Goal: Information Seeking & Learning: Learn about a topic

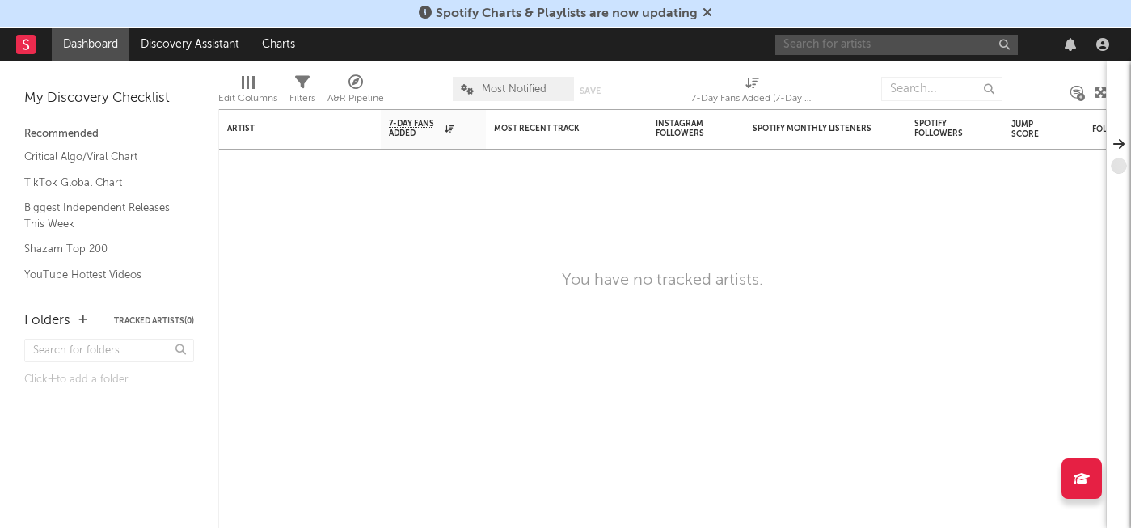
click at [838, 44] on input "text" at bounding box center [896, 45] width 243 height 20
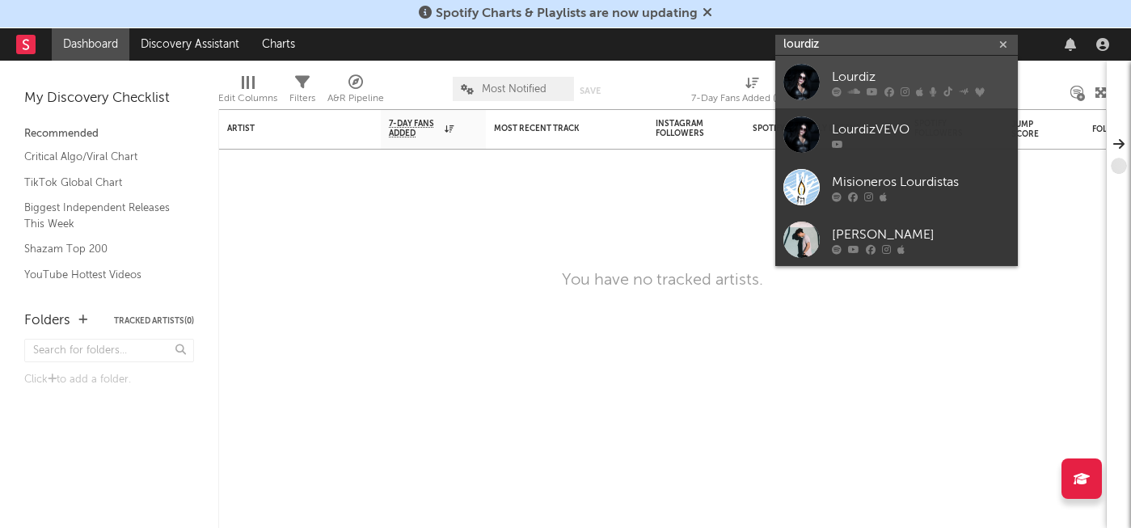
type input "lourdiz"
click at [833, 83] on div "Lourdiz" at bounding box center [921, 76] width 178 height 19
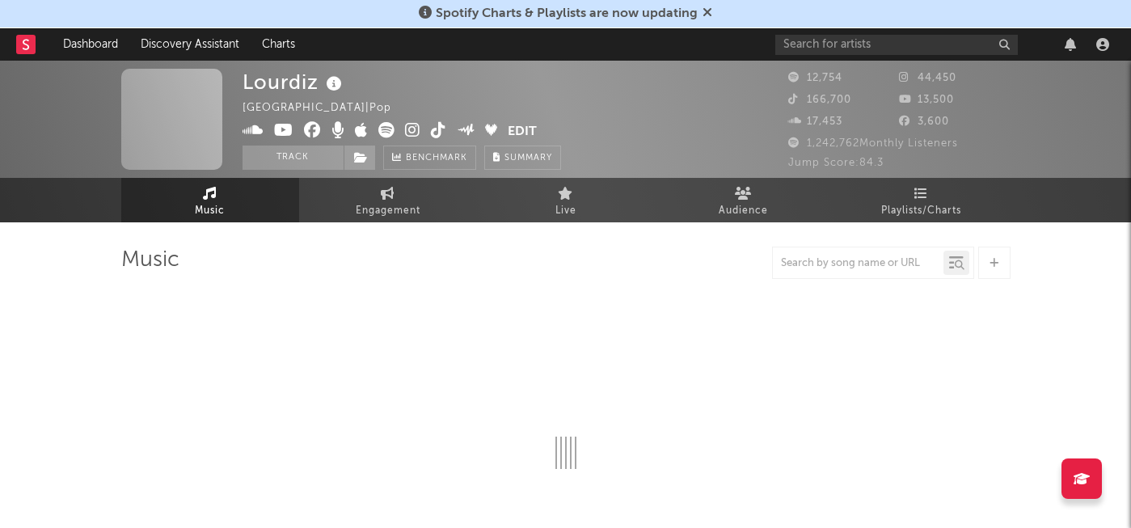
select select "6m"
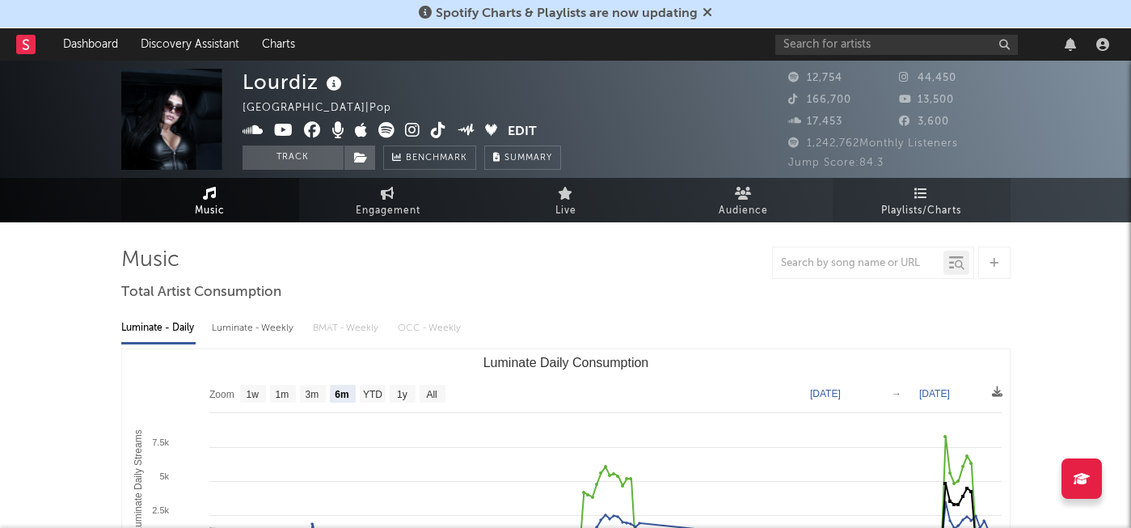
click at [909, 201] on span "Playlists/Charts" at bounding box center [921, 210] width 80 height 19
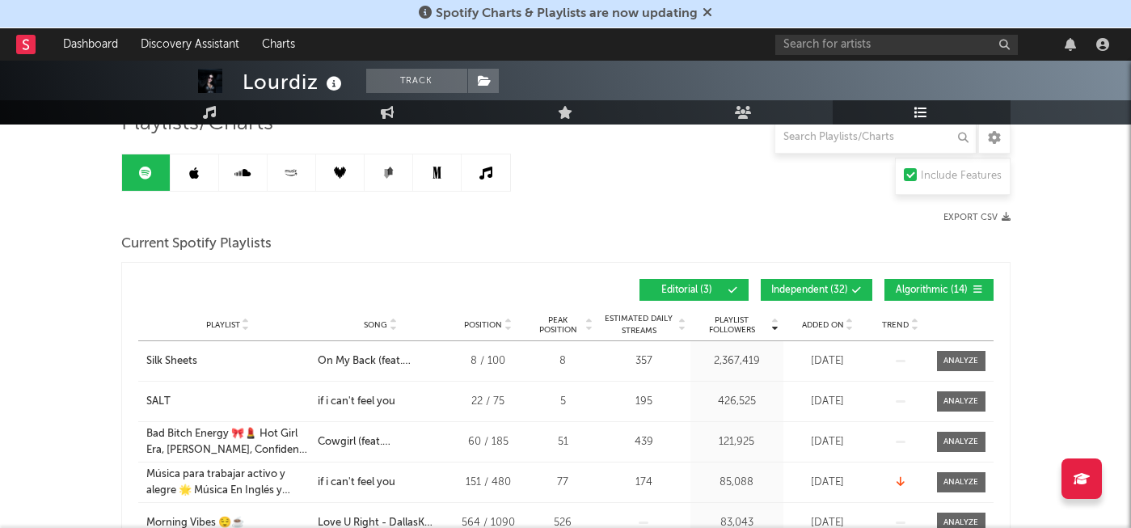
scroll to position [135, 0]
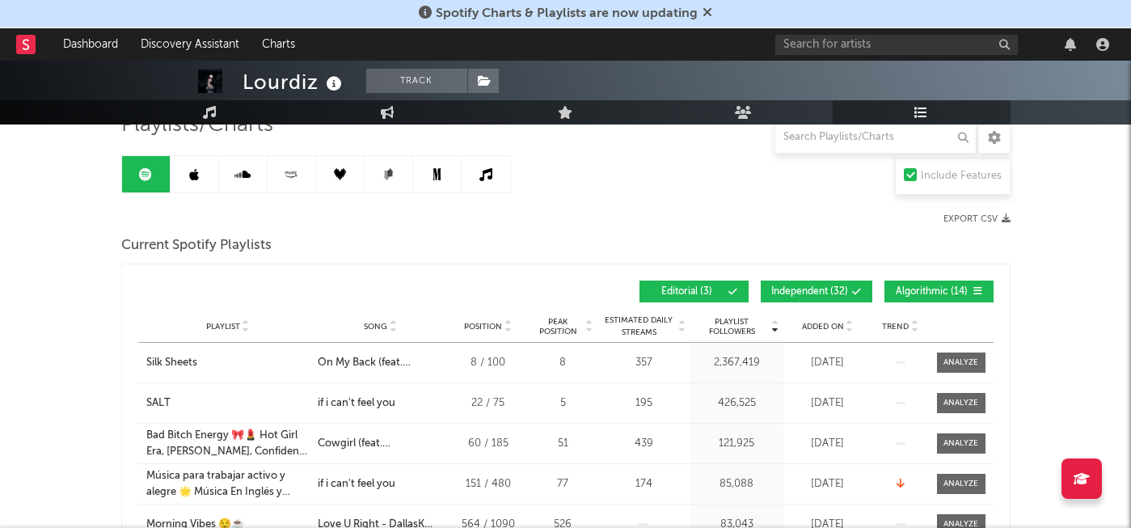
click at [822, 289] on span "Independent ( 32 )" at bounding box center [809, 292] width 77 height 10
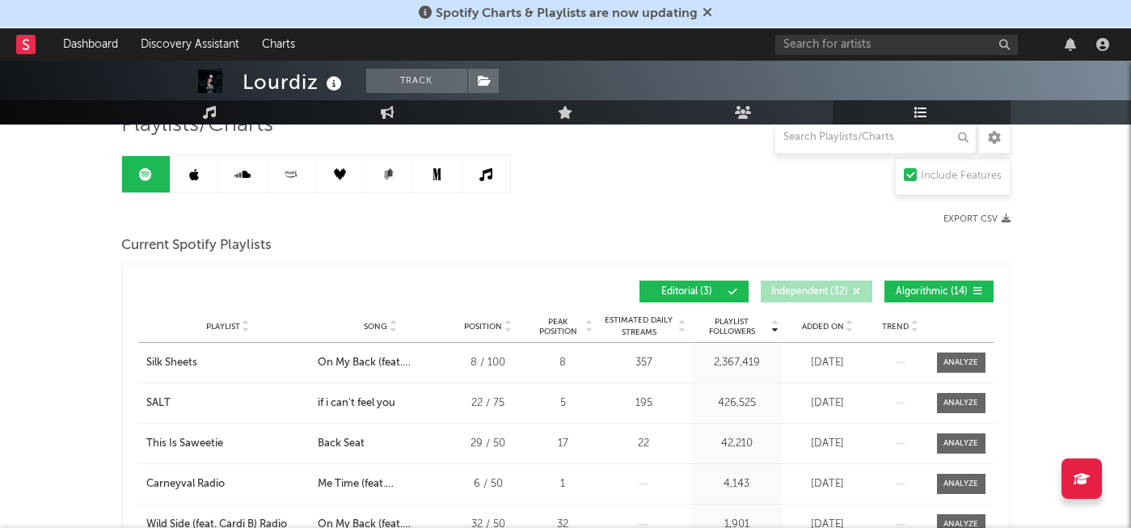
click at [374, 324] on span "Song" at bounding box center [375, 327] width 23 height 10
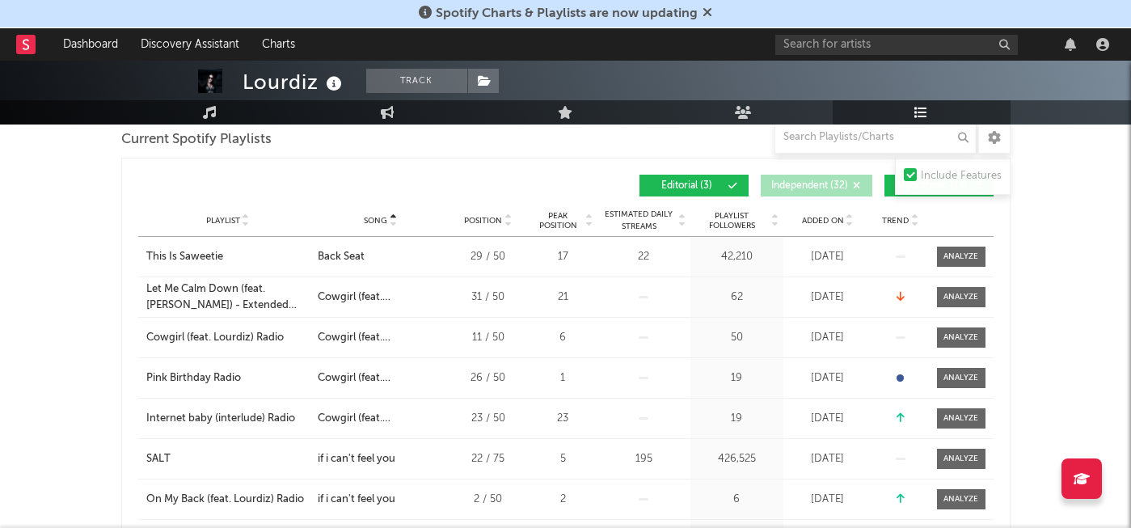
scroll to position [455, 0]
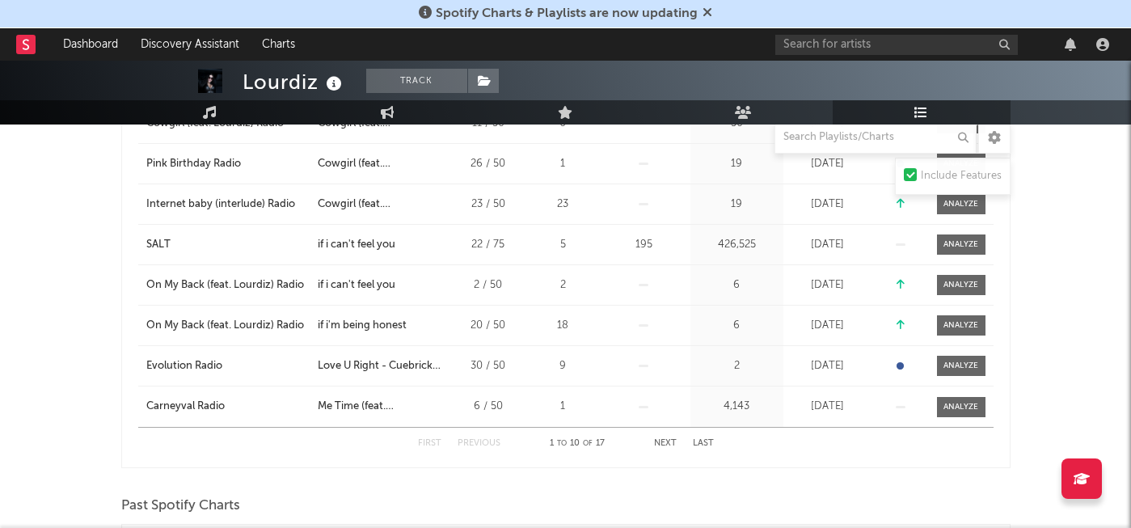
click at [663, 441] on button "Next" at bounding box center [665, 443] width 23 height 9
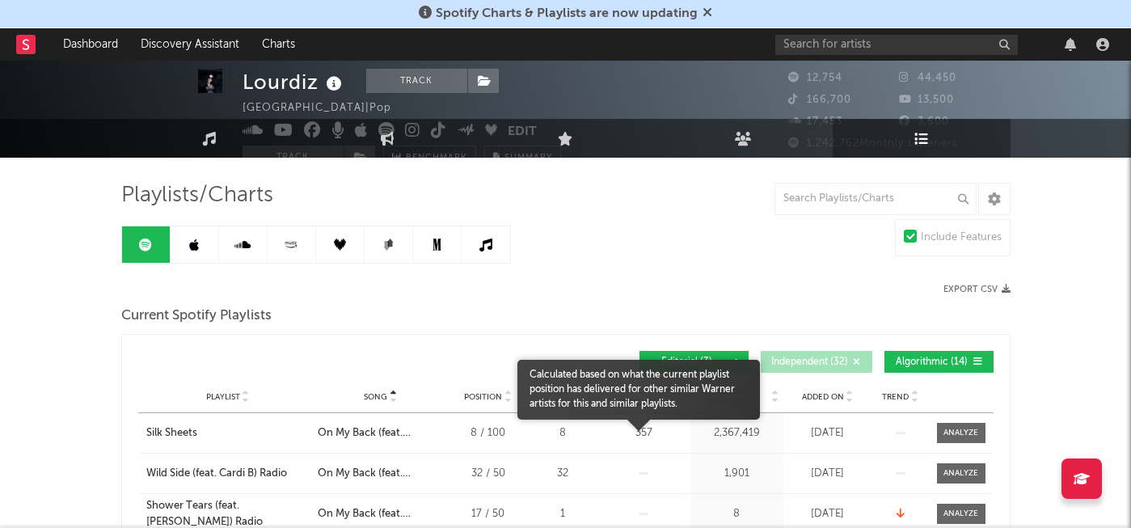
scroll to position [0, 0]
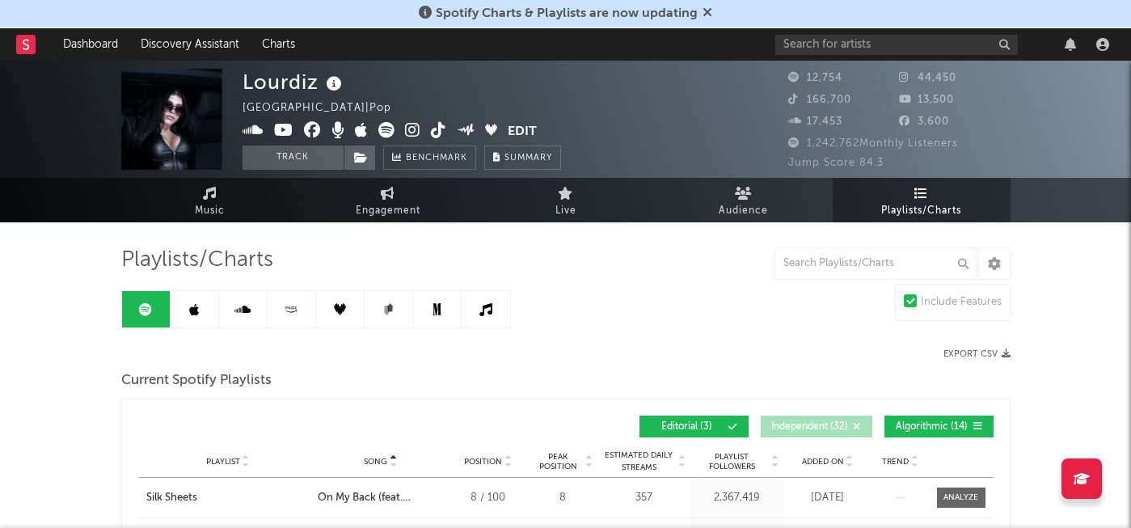
click at [195, 310] on icon at bounding box center [194, 309] width 10 height 13
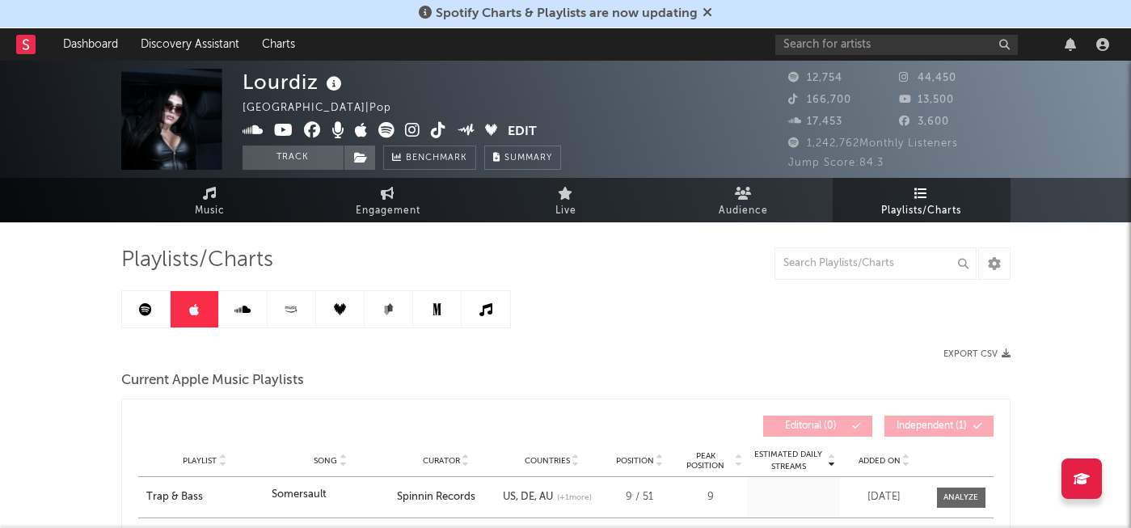
click at [238, 308] on icon at bounding box center [242, 309] width 16 height 13
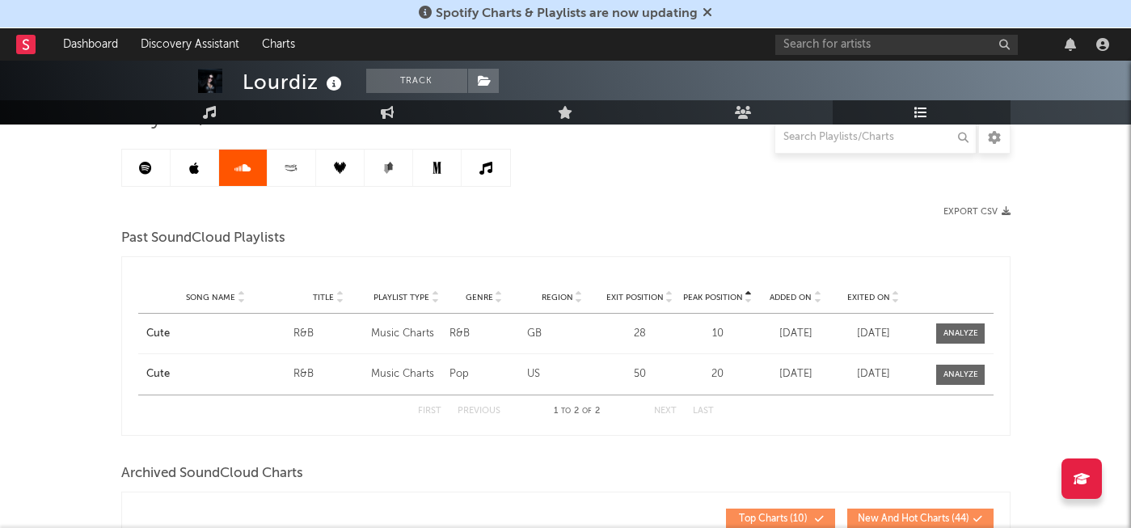
scroll to position [143, 0]
